Goal: Transaction & Acquisition: Purchase product/service

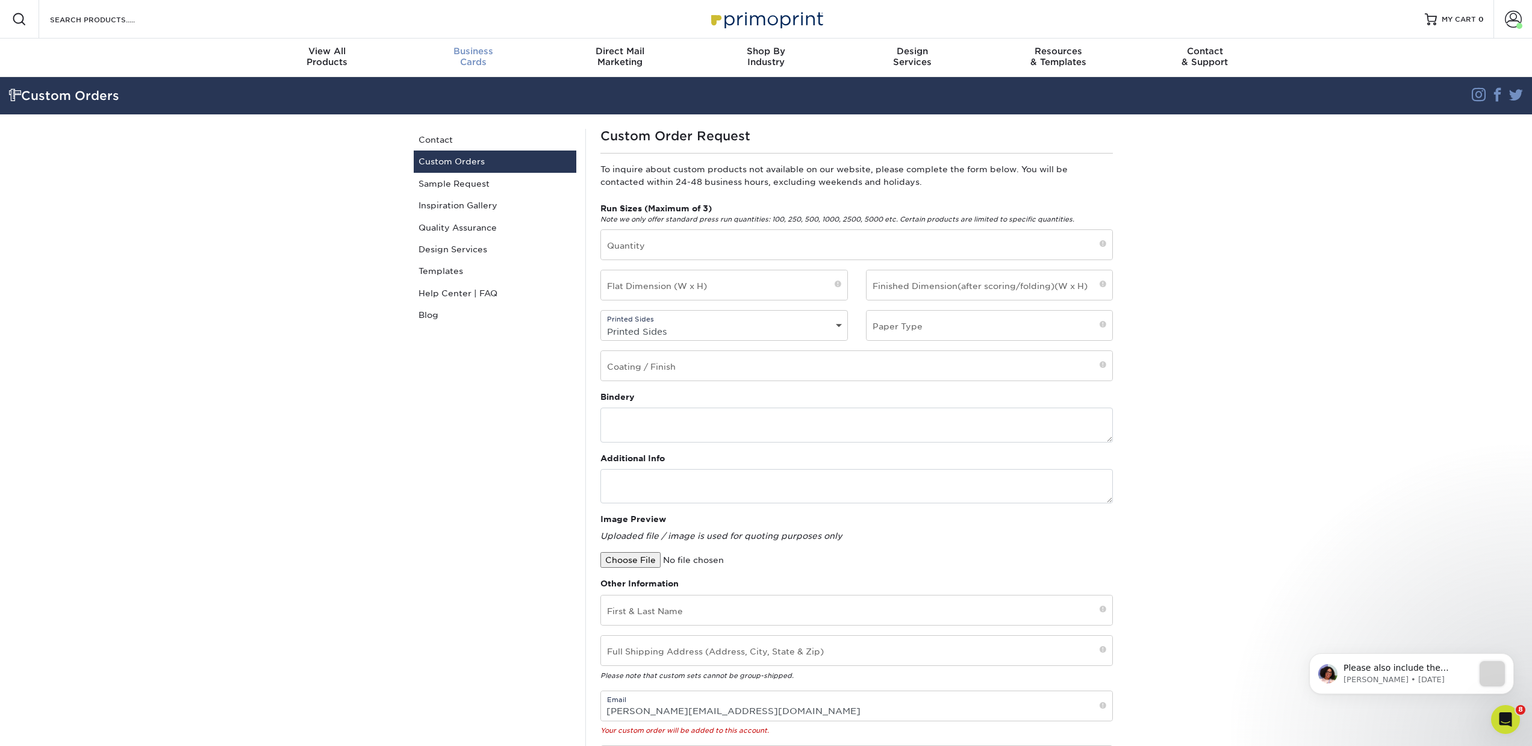
click at [453, 59] on div "Business Cards" at bounding box center [473, 57] width 146 height 22
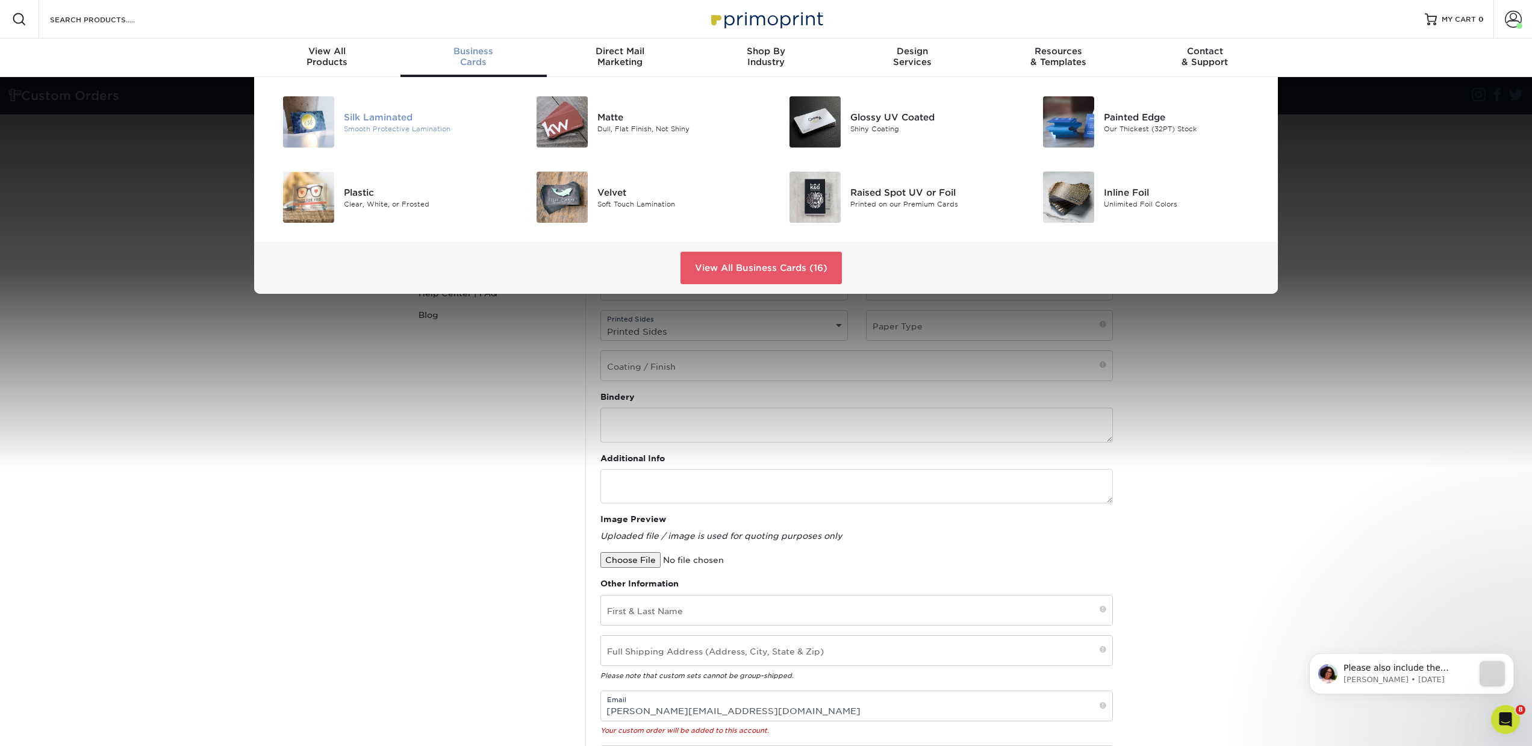
click at [408, 119] on div "Silk Laminated" at bounding box center [424, 116] width 160 height 13
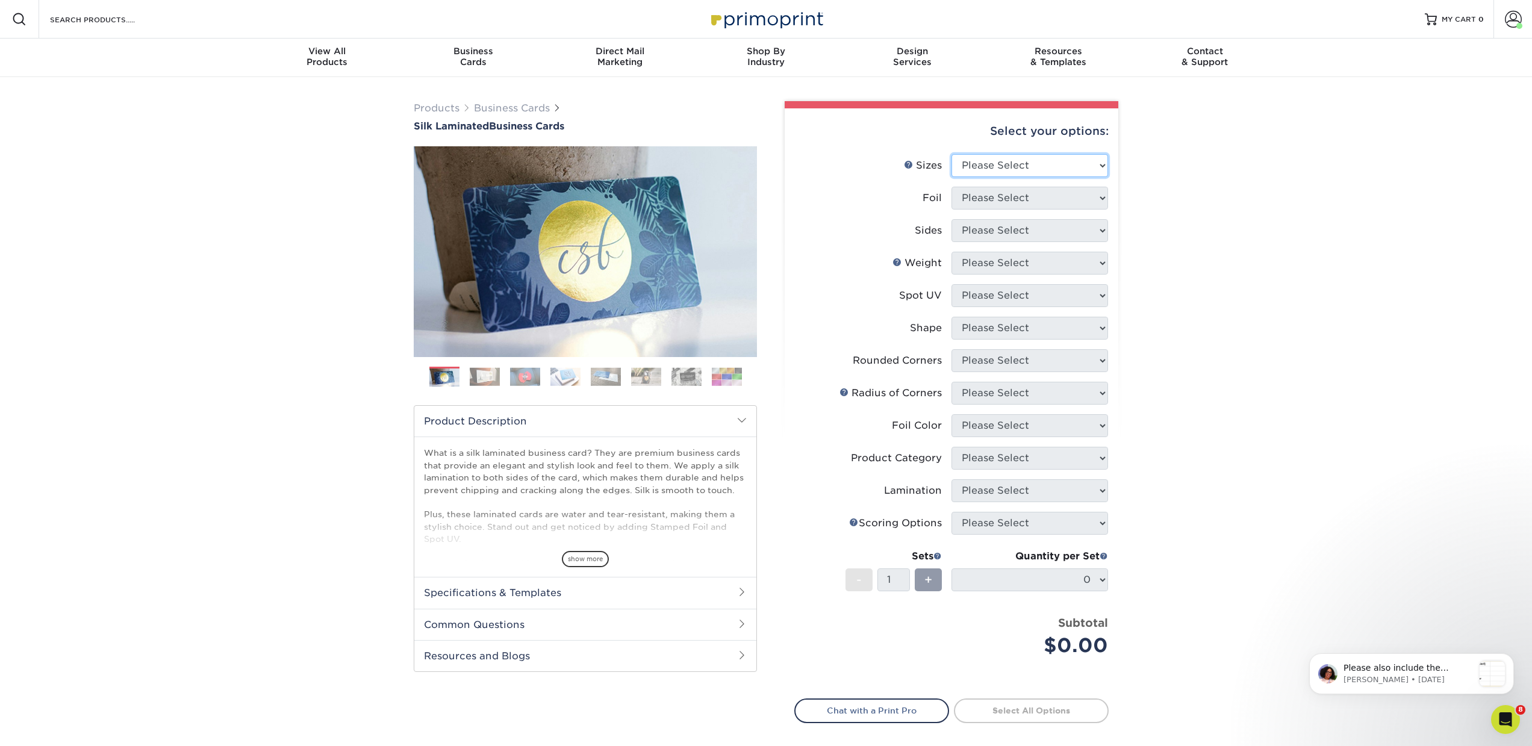
click at [1026, 167] on select "Please Select 1.5" x 3.5" - Mini 1.75" x 3.5" - Mini 2" x 2" - Square 2" x 3" -…" at bounding box center [1030, 165] width 157 height 23
click at [113, 21] on input "Search Products" at bounding box center [107, 19] width 117 height 14
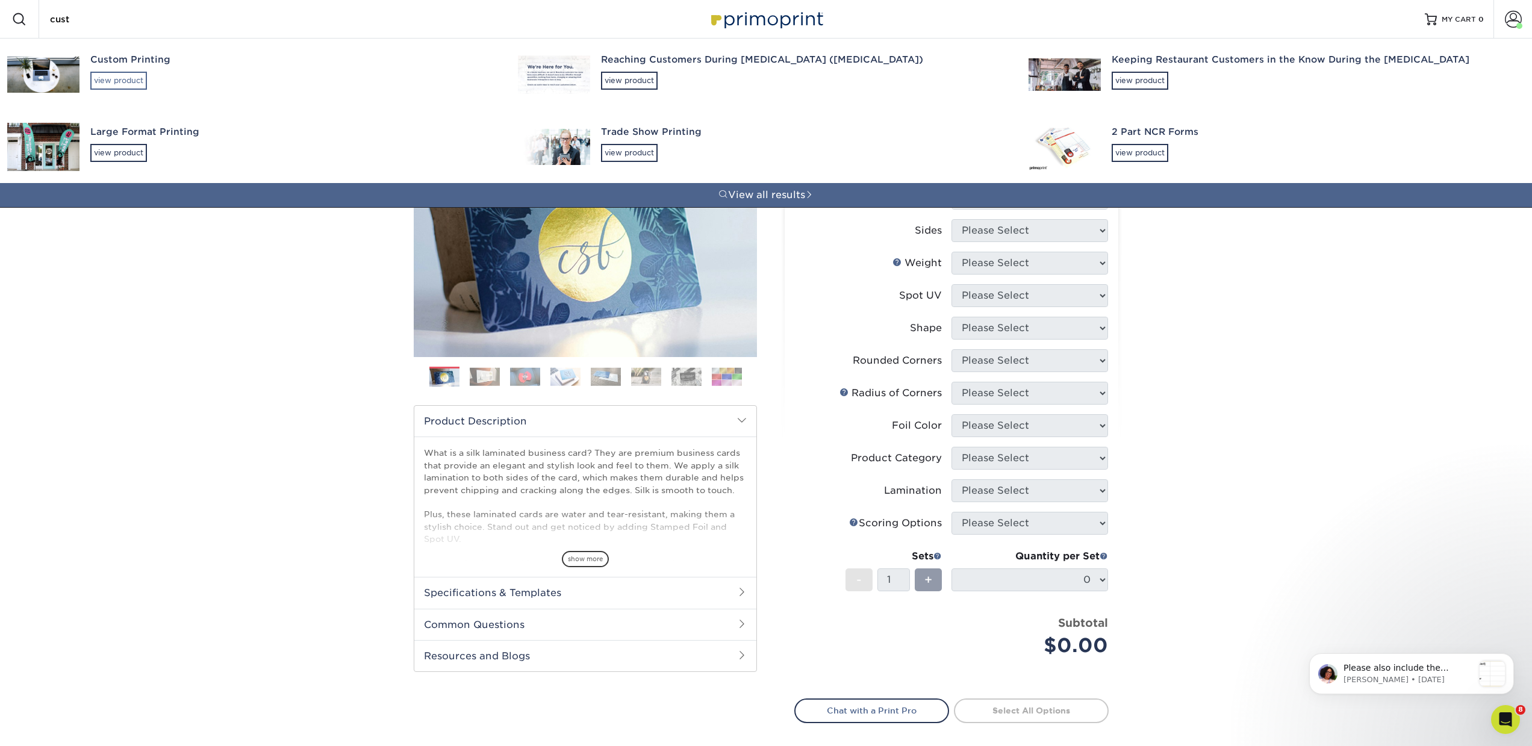
type input "cust"
click at [131, 80] on div "view product" at bounding box center [118, 81] width 57 height 18
